Goal: Information Seeking & Learning: Find specific fact

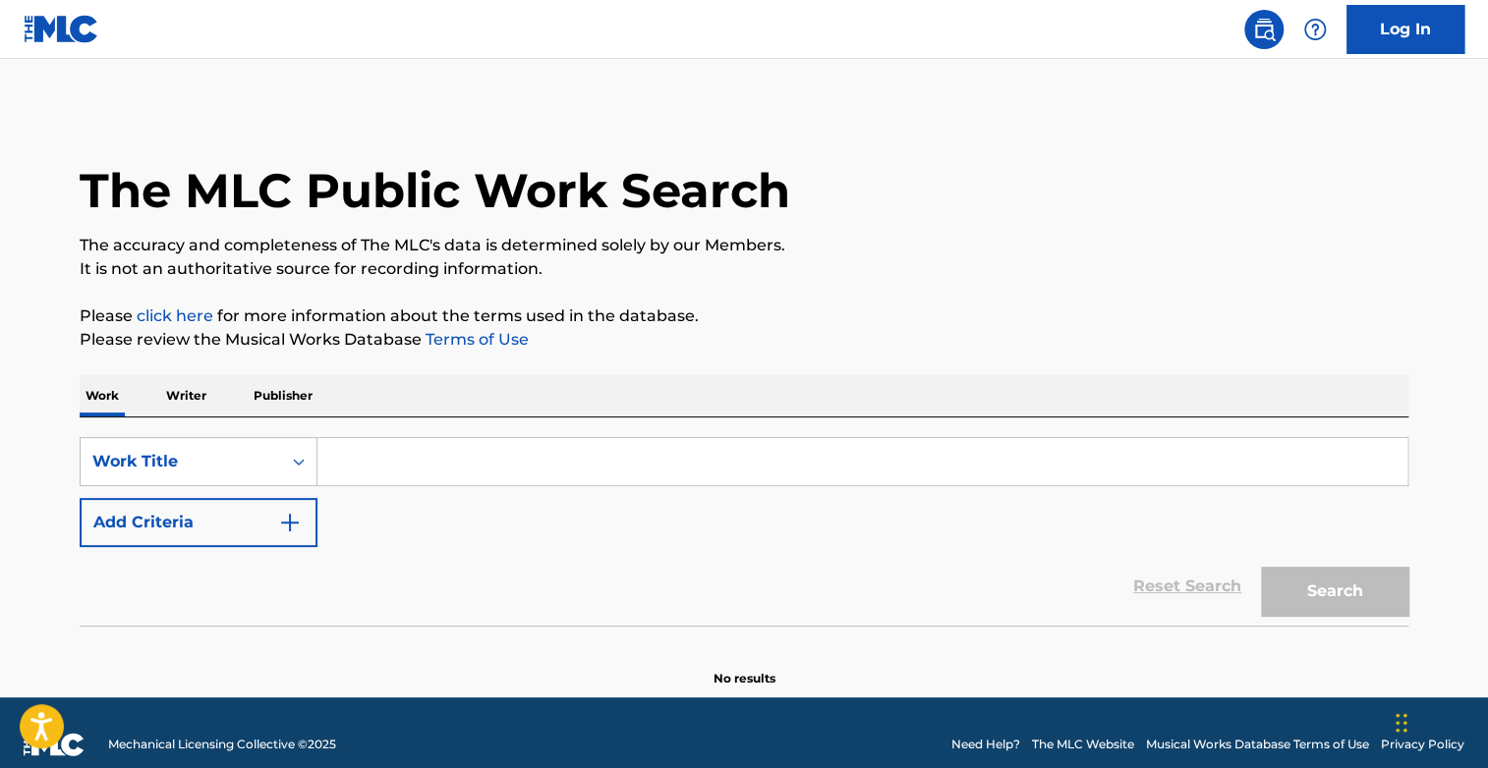
click at [448, 442] on input "Search Form" at bounding box center [862, 461] width 1090 height 47
type input "g"
type input "="
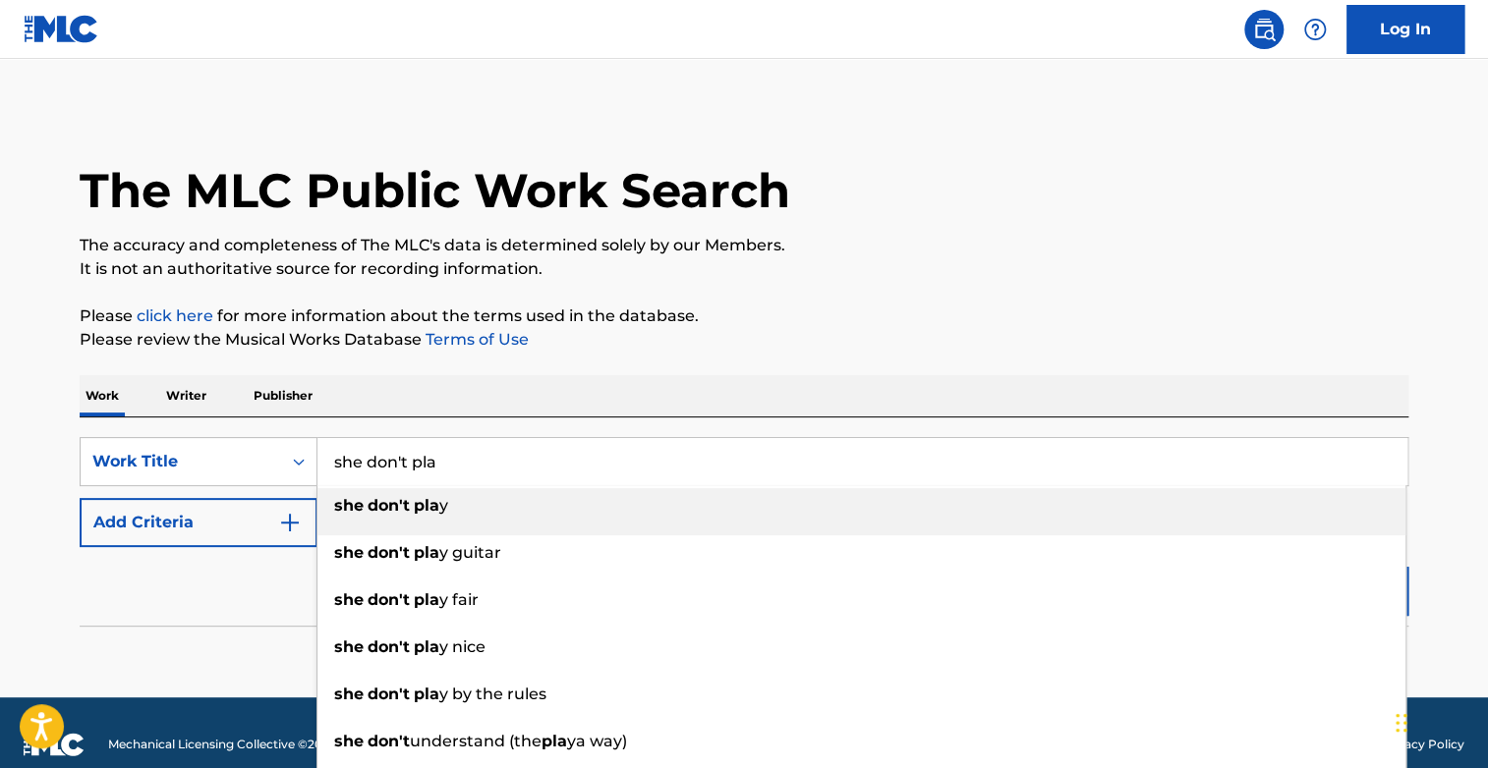
click at [426, 498] on strong "pla" at bounding box center [427, 505] width 26 height 19
type input "she don't play"
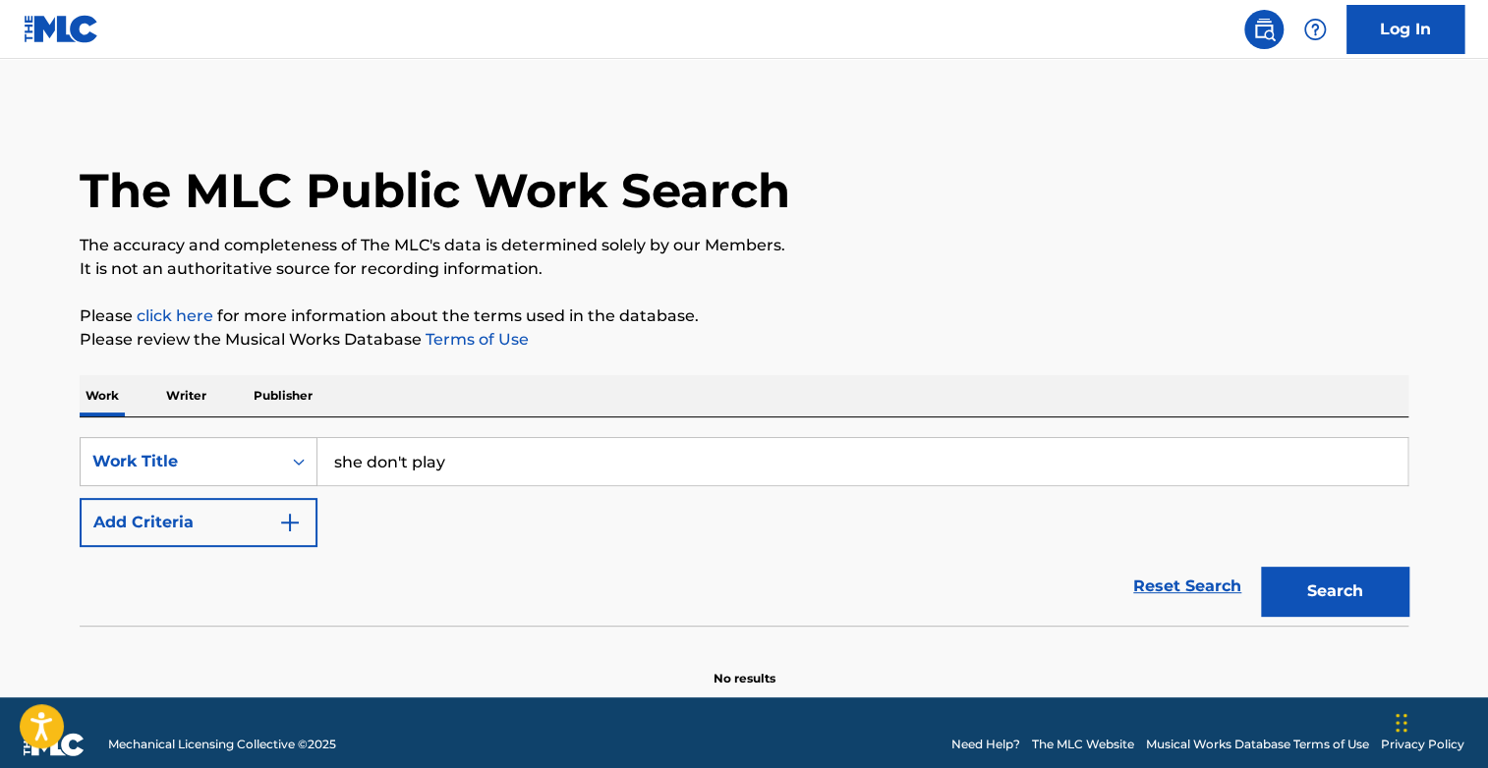
click at [153, 540] on button "Add Criteria" at bounding box center [199, 522] width 238 height 49
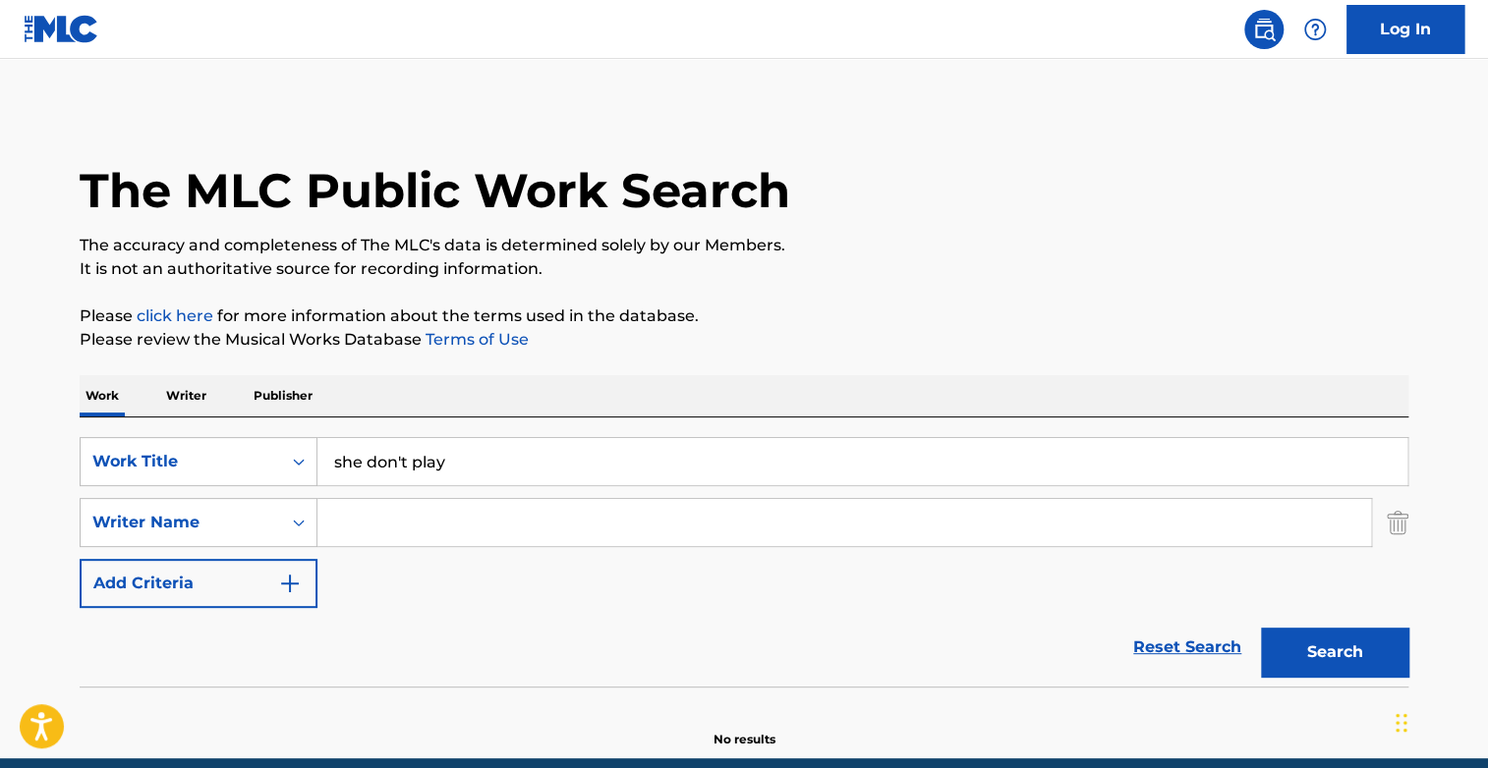
click at [366, 529] on input "Search Form" at bounding box center [843, 522] width 1053 height 47
type input "[PERSON_NAME]"
click at [1362, 651] on button "Search" at bounding box center [1334, 652] width 147 height 49
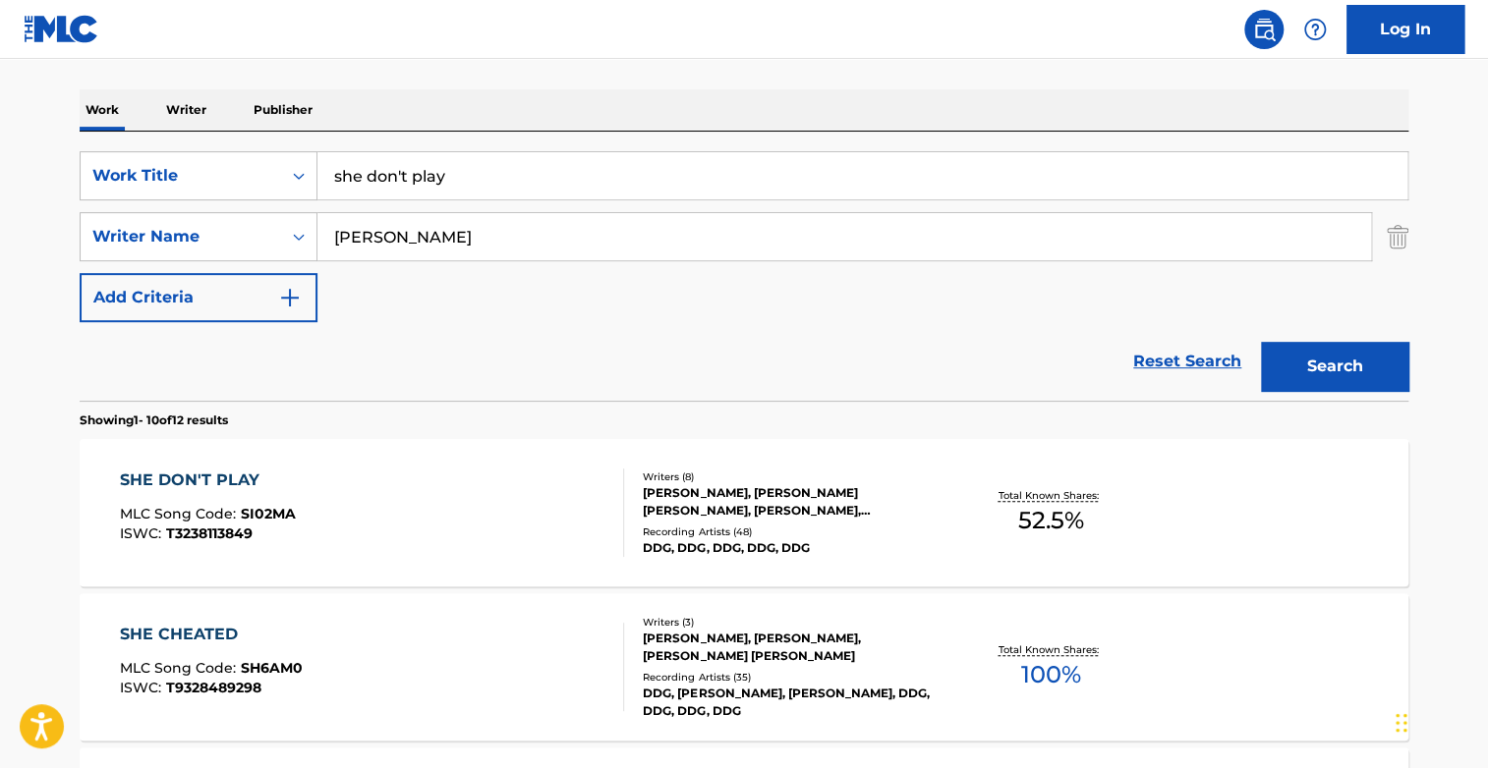
scroll to position [314, 0]
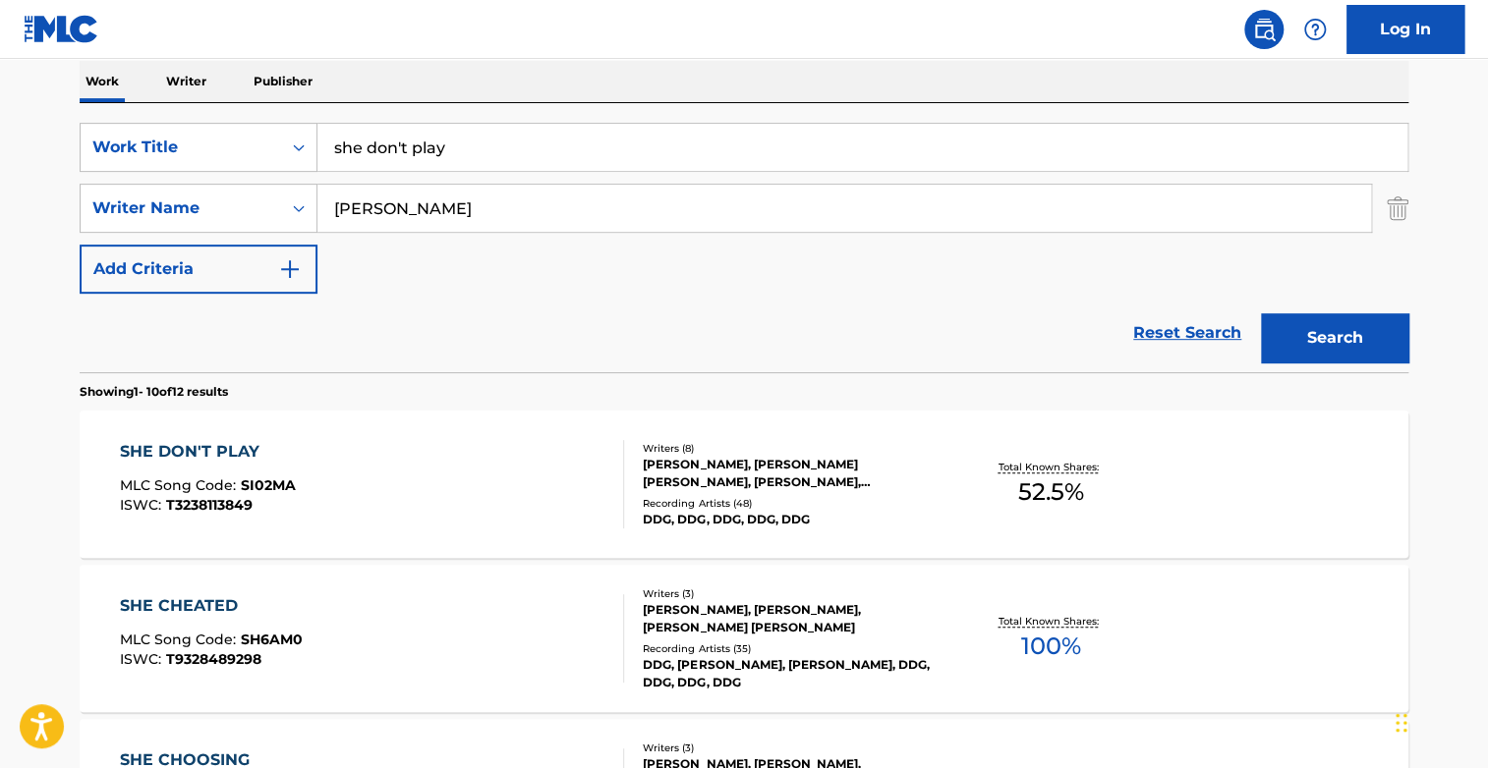
click at [528, 502] on div "SHE DON'T PLAY MLC Song Code : SI02MA ISWC : T3238113849" at bounding box center [372, 484] width 505 height 88
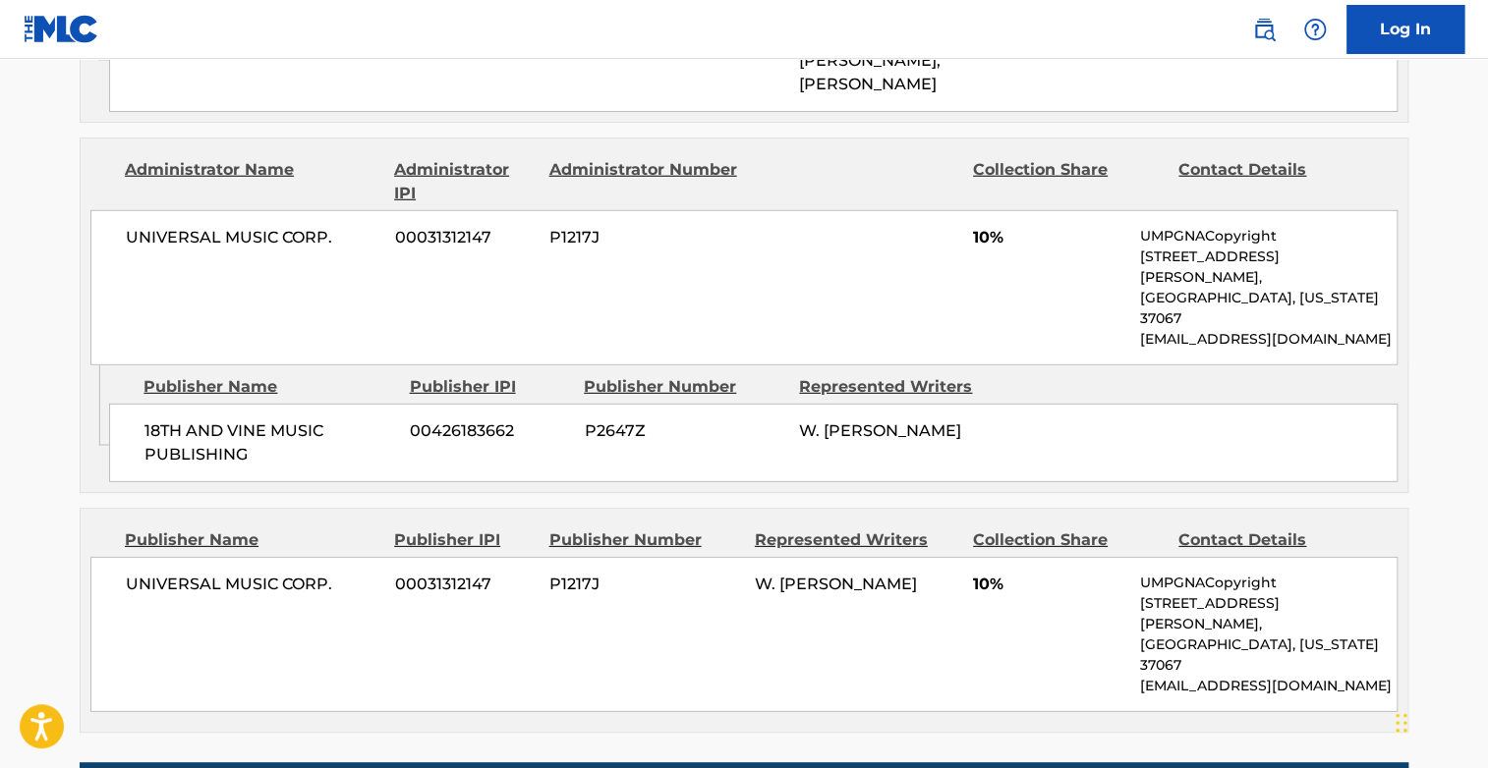
scroll to position [2606, 0]
